Goal: Communication & Community: Answer question/provide support

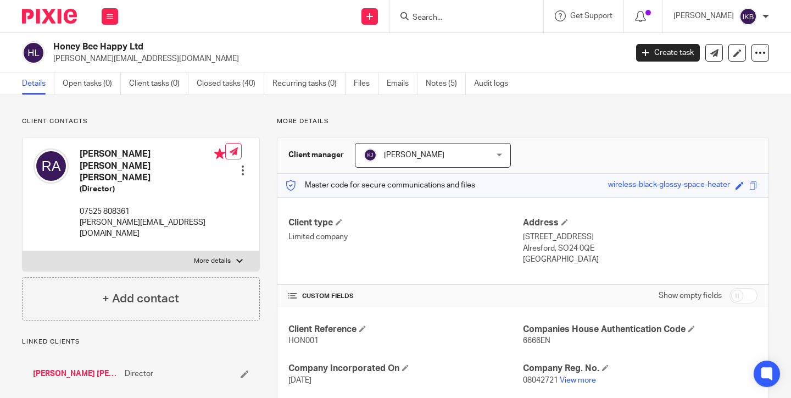
click at [429, 24] on div at bounding box center [466, 16] width 154 height 32
click at [451, 9] on div at bounding box center [466, 16] width 154 height 32
click at [441, 15] on input "Search" at bounding box center [460, 18] width 99 height 10
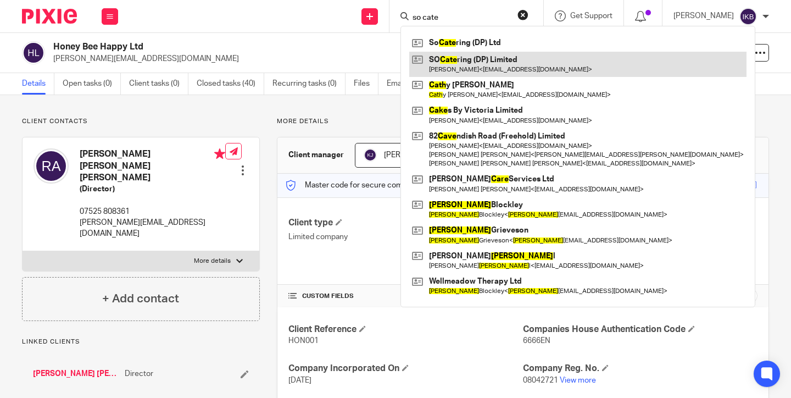
type input "so cate"
click at [457, 57] on link at bounding box center [577, 64] width 337 height 25
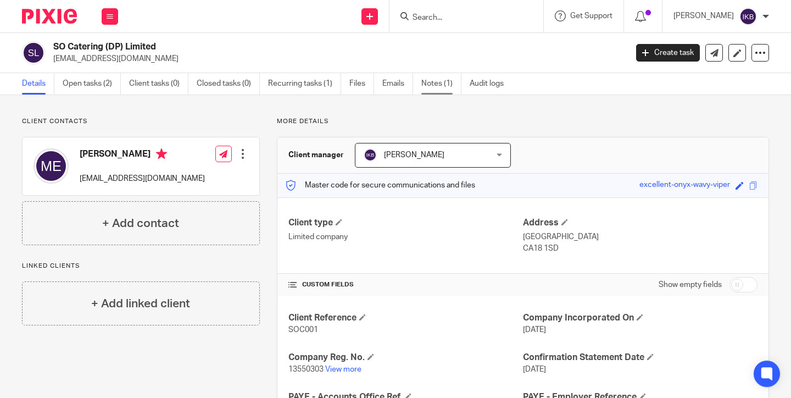
click at [438, 94] on link "Notes (1)" at bounding box center [441, 83] width 40 height 21
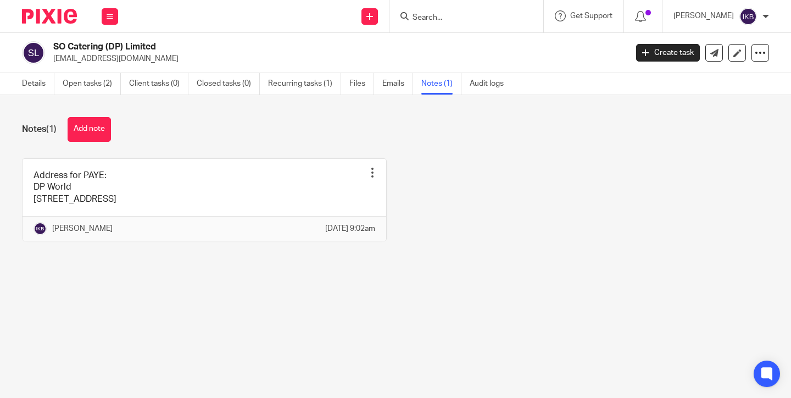
click at [88, 130] on button "Add note" at bounding box center [89, 129] width 43 height 25
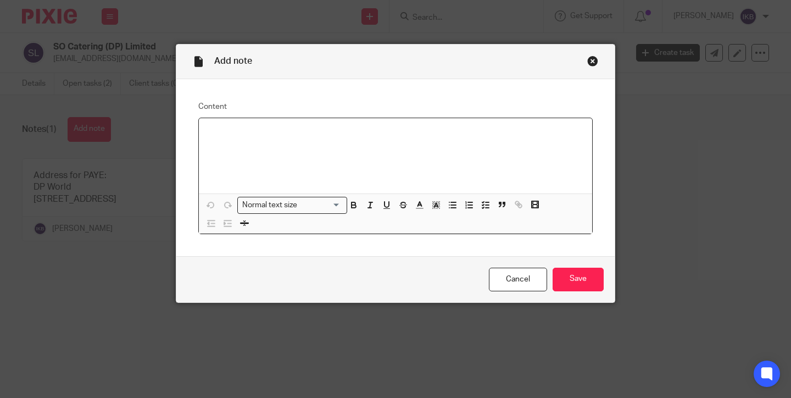
paste div
click at [209, 135] on p "mailto:rjohnson@rmj-accountancy.co.uk" at bounding box center [396, 132] width 376 height 11
drag, startPoint x: 229, startPoint y: 133, endPoint x: 194, endPoint y: 133, distance: 35.1
click at [194, 133] on div "Content mailto:rjohnson@rmj-accountancy.co.uk Normal text size Loading... Remov…" at bounding box center [395, 167] width 438 height 177
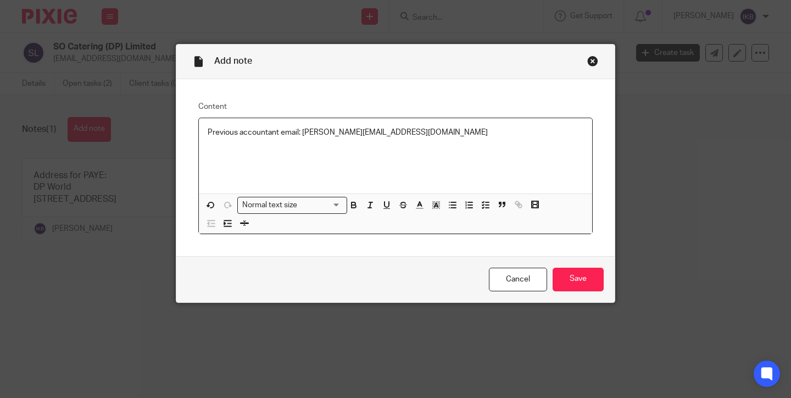
click at [571, 266] on div "Cancel Save" at bounding box center [395, 279] width 438 height 46
click at [568, 276] on input "Save" at bounding box center [578, 279] width 51 height 24
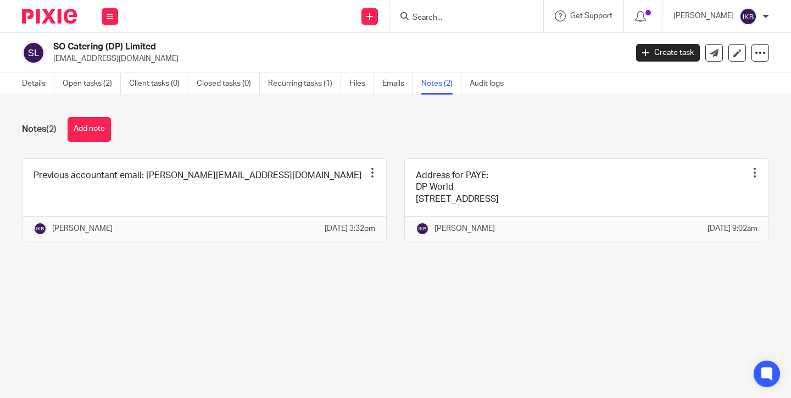
click at [58, 20] on img at bounding box center [49, 16] width 55 height 15
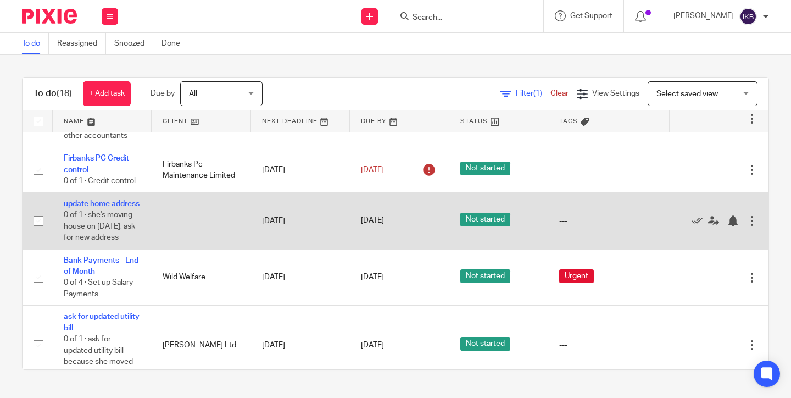
scroll to position [433, 0]
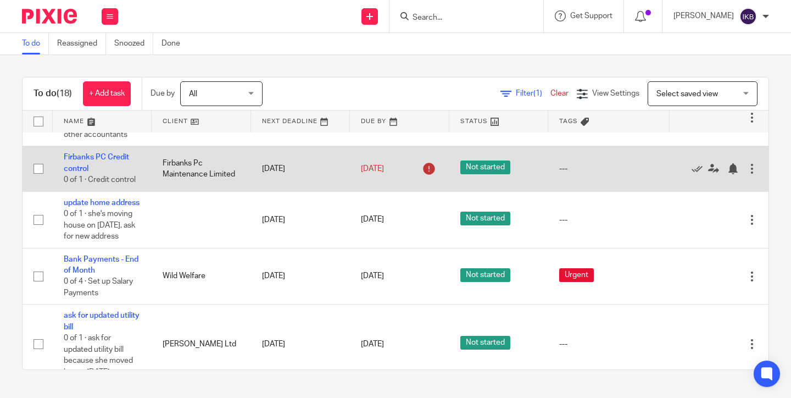
click at [754, 174] on div at bounding box center [751, 168] width 11 height 11
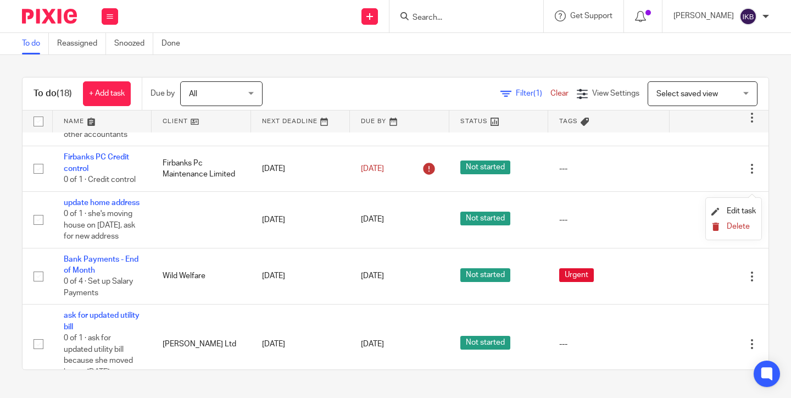
click at [729, 230] on span "Delete" at bounding box center [738, 226] width 23 height 8
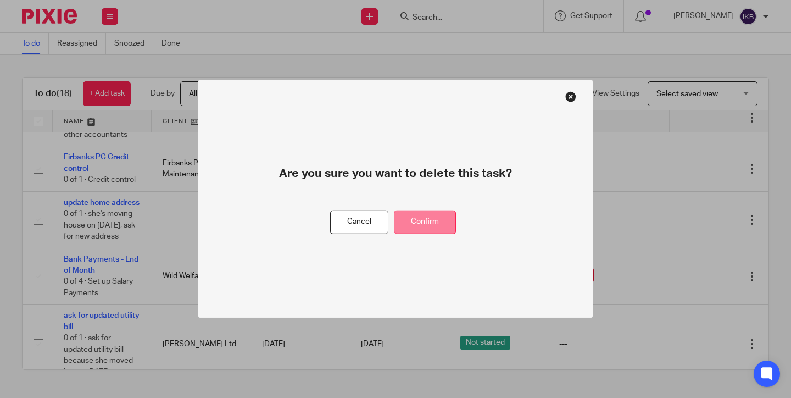
click at [433, 228] on button "Confirm" at bounding box center [425, 222] width 62 height 24
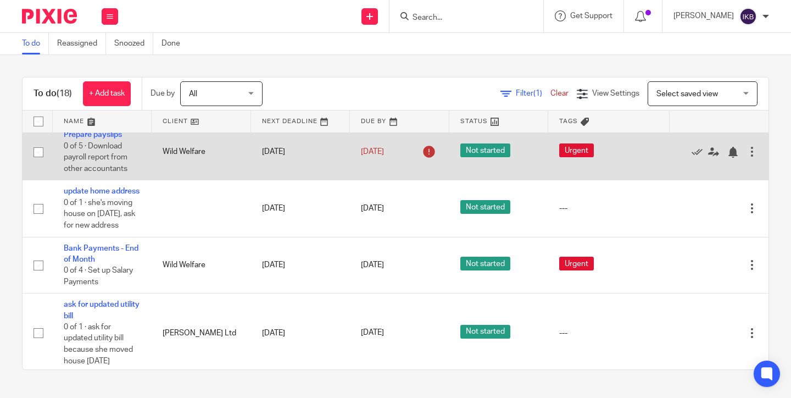
scroll to position [401, 0]
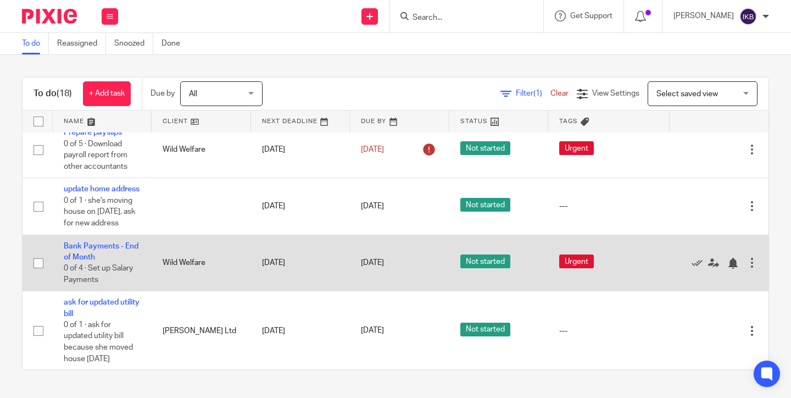
click at [272, 276] on td "29 Sep 2025" at bounding box center [300, 263] width 99 height 57
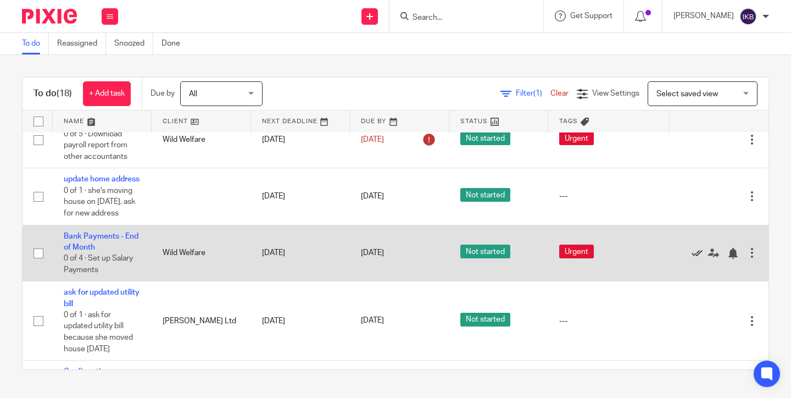
click at [694, 259] on icon at bounding box center [696, 253] width 11 height 11
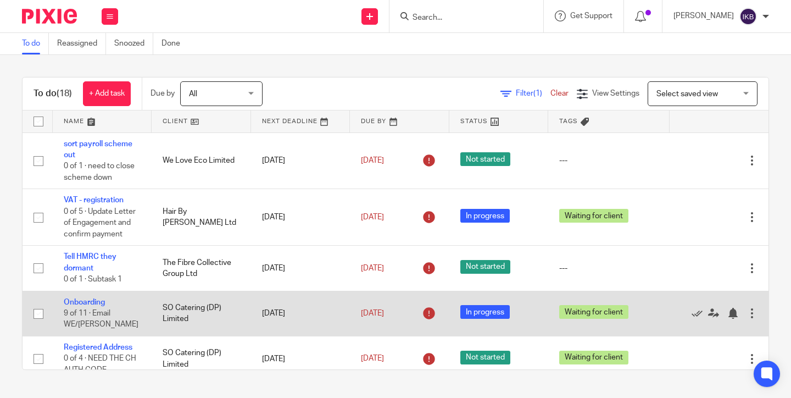
scroll to position [0, 0]
